Goal: Task Accomplishment & Management: Use online tool/utility

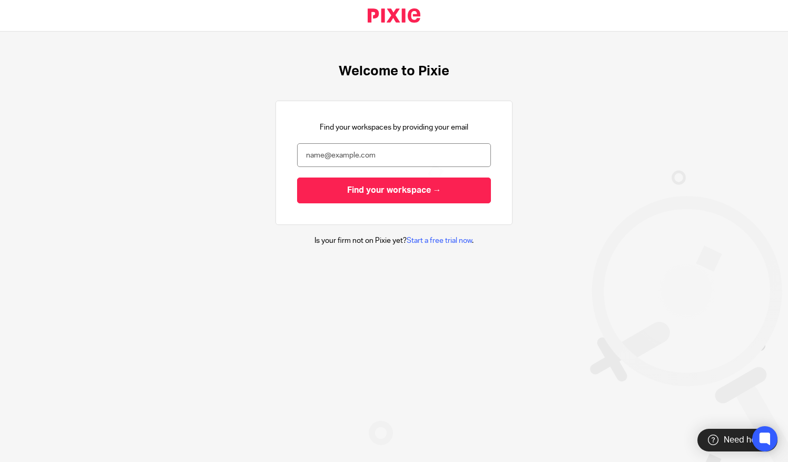
type input "[PERSON_NAME][EMAIL_ADDRESS][DOMAIN_NAME]"
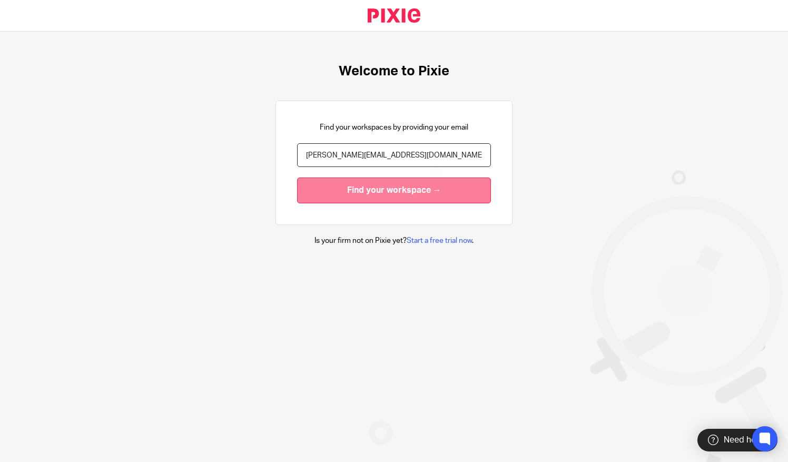
click at [336, 192] on input "Find your workspace →" at bounding box center [394, 191] width 194 height 26
